Goal: Task Accomplishment & Management: Manage account settings

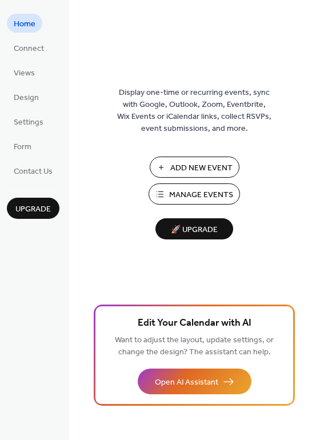
click at [205, 192] on span "Manage Events" at bounding box center [201, 195] width 64 height 12
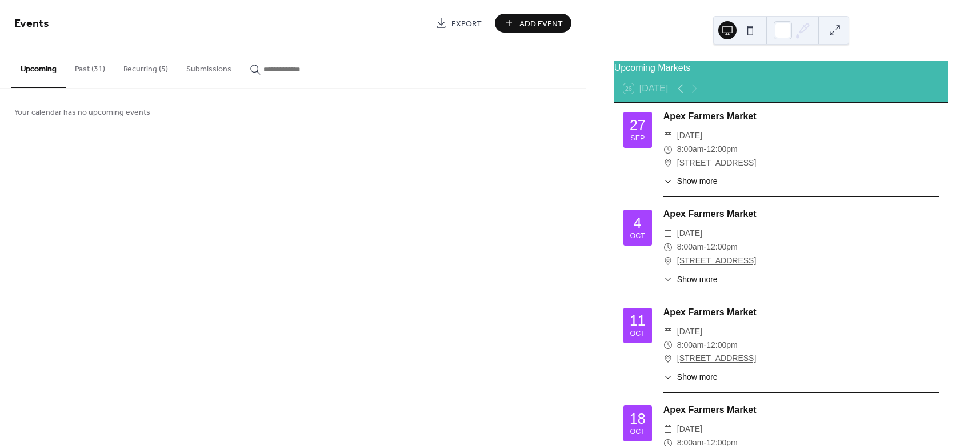
click at [162, 71] on button "Recurring (5)" at bounding box center [145, 66] width 63 height 41
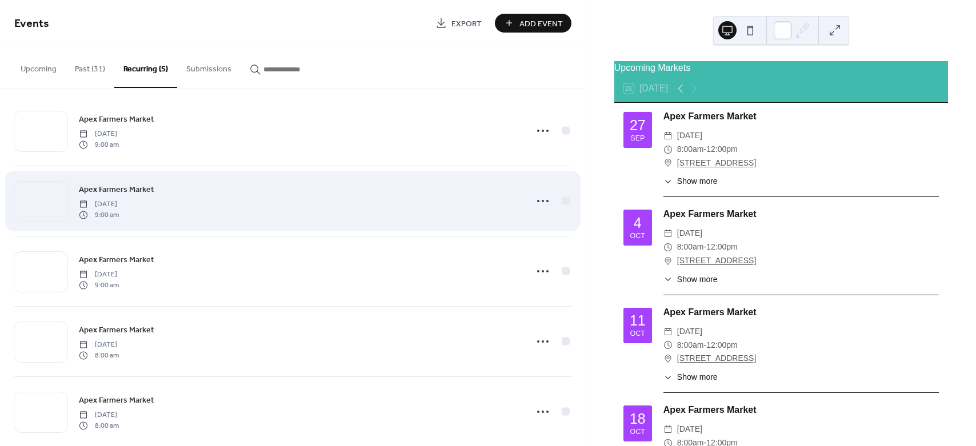
scroll to position [26, 0]
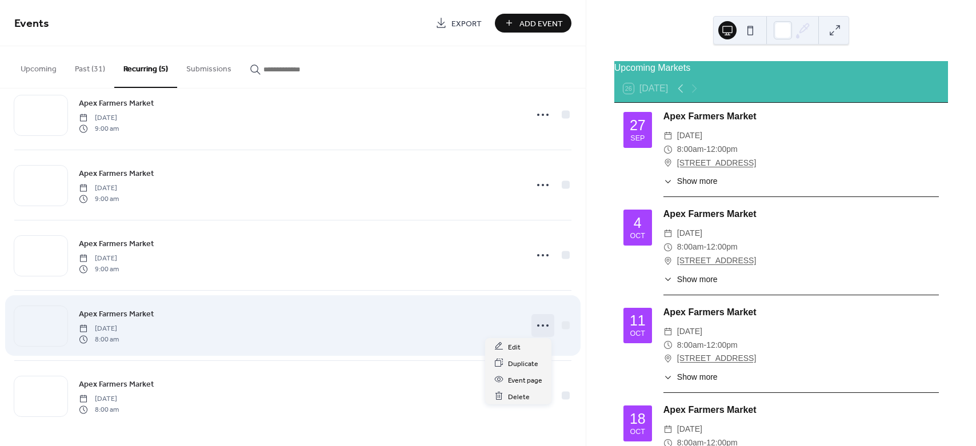
click at [543, 328] on icon at bounding box center [543, 326] width 18 height 18
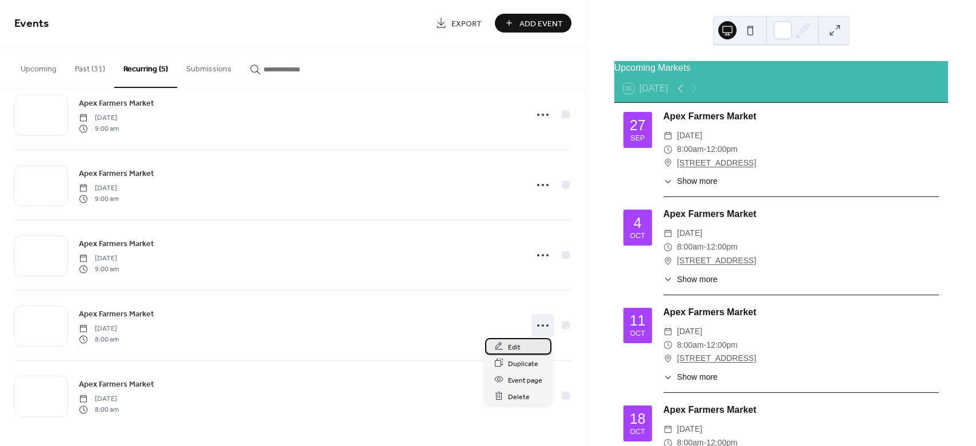
click at [519, 352] on span "Edit" at bounding box center [514, 347] width 13 height 12
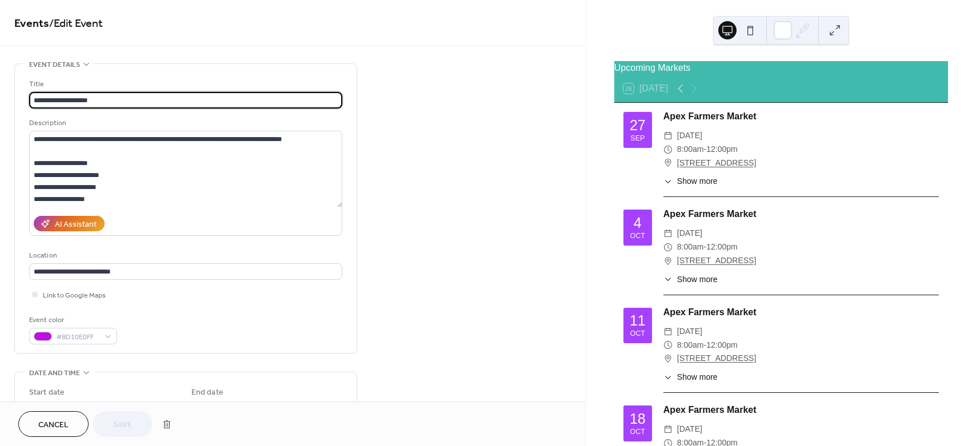
type input "**********"
